Goal: Use online tool/utility

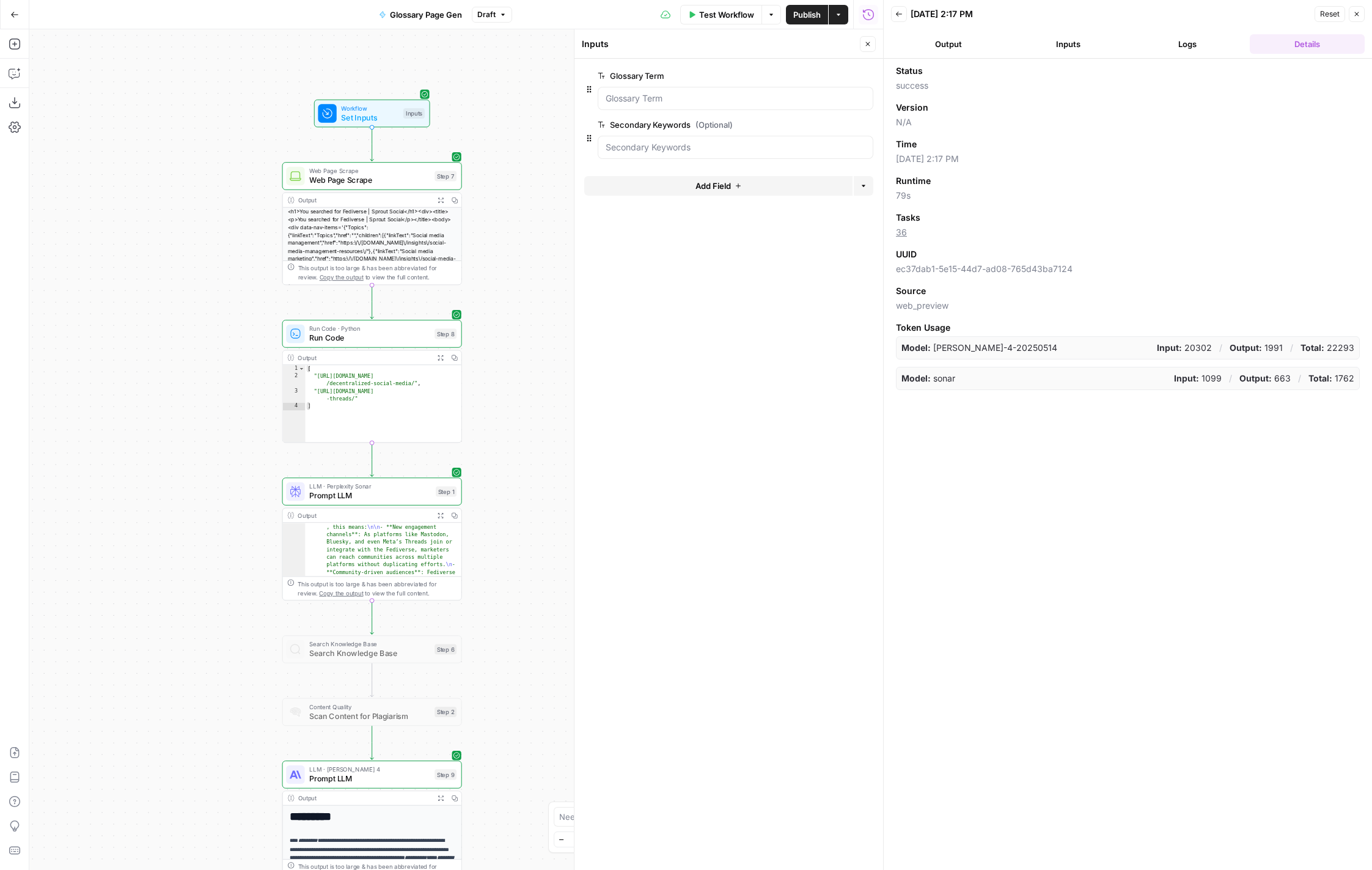
scroll to position [357, 0]
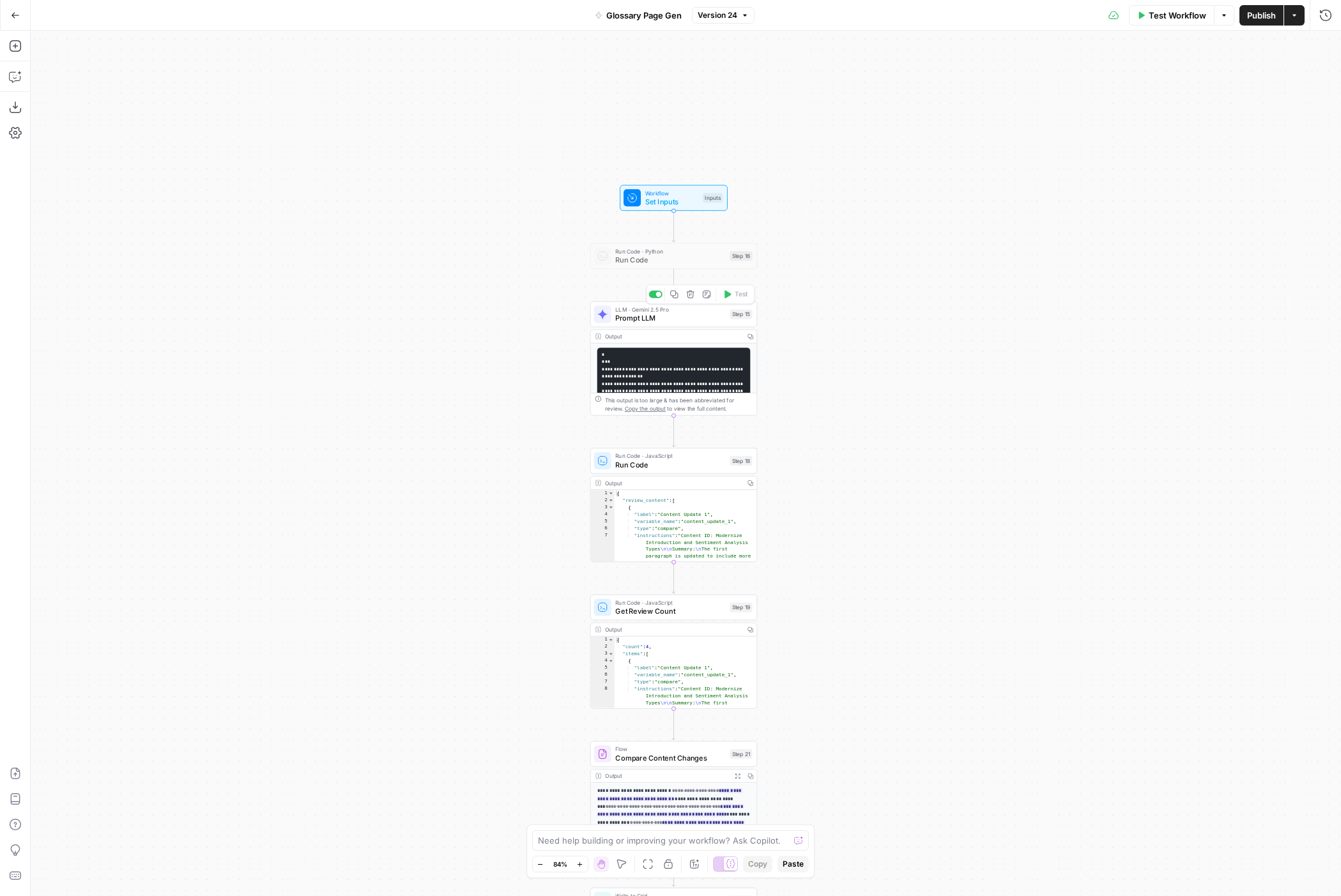
click at [703, 317] on span "Prompt LLM" at bounding box center [670, 318] width 110 height 11
